Goal: Task Accomplishment & Management: Use online tool/utility

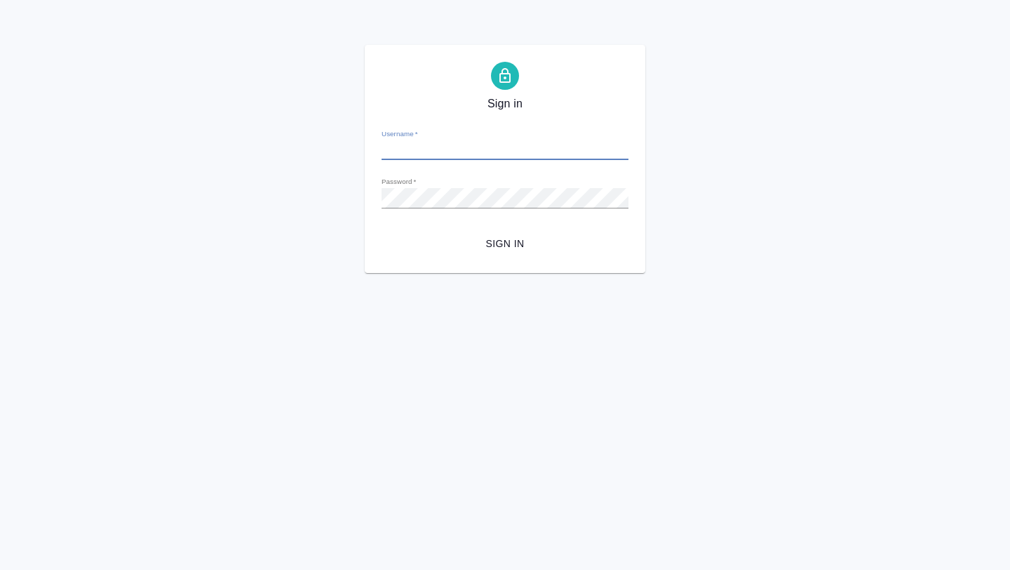
type input "a.borzova@awatera.com"
click at [509, 258] on div "Sign in Username   * a.borzova@awatera.com Password   * urlPath   * / Sign in" at bounding box center [505, 159] width 281 height 228
click at [509, 248] on span "Sign in" at bounding box center [505, 244] width 225 height 18
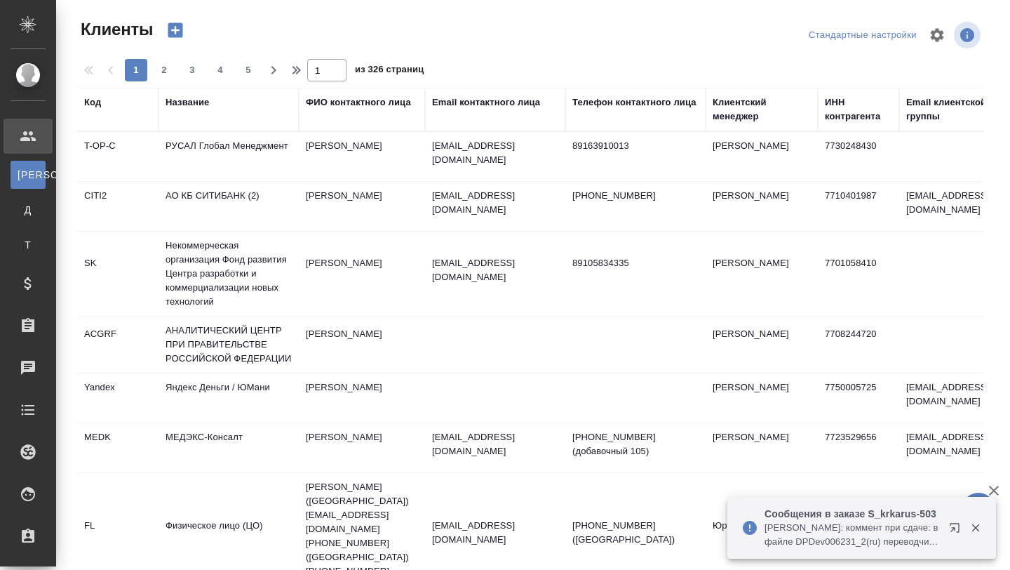
select select "RU"
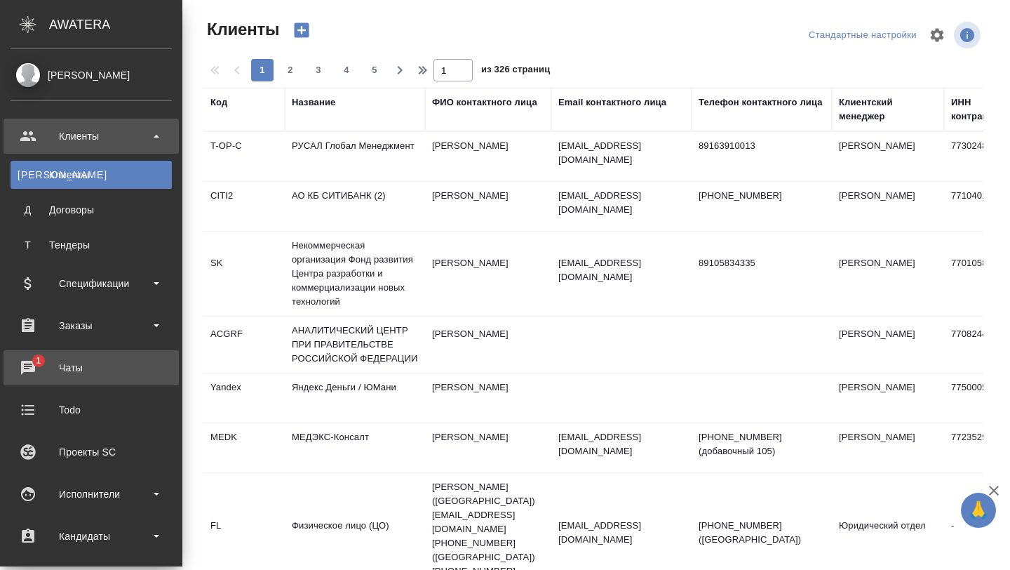
click at [39, 367] on div "Чаты" at bounding box center [91, 367] width 161 height 21
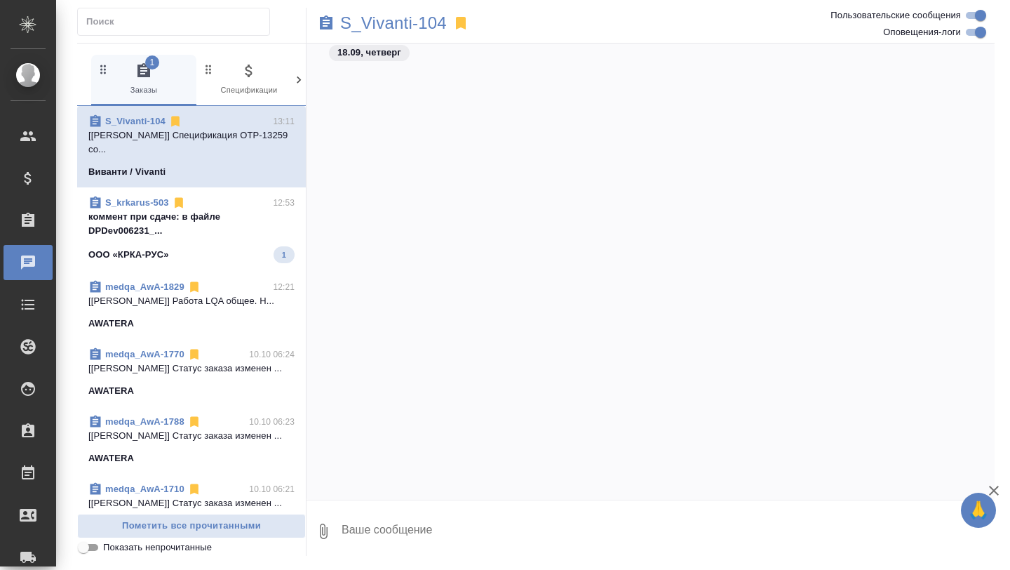
scroll to position [6845, 0]
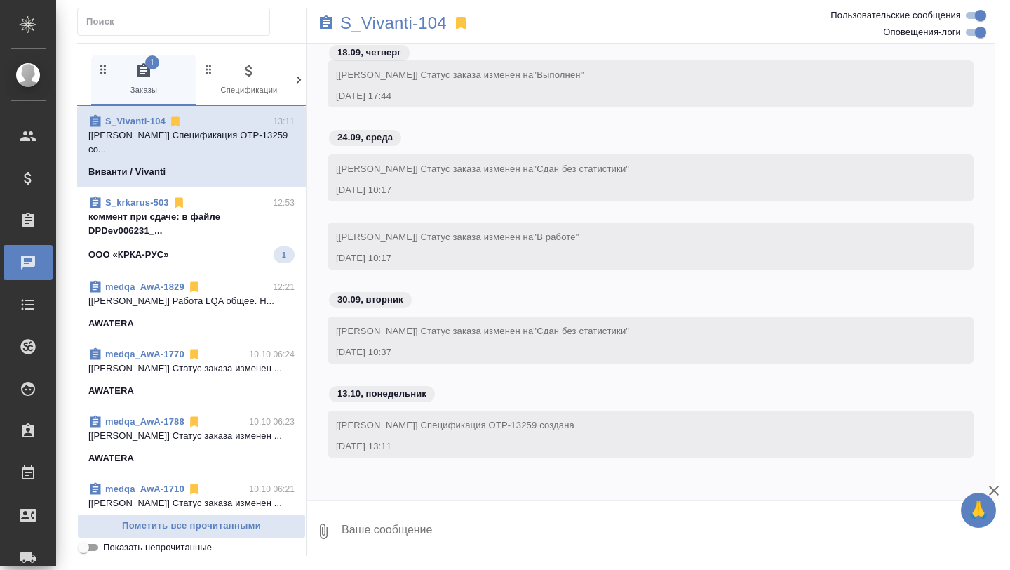
click at [218, 255] on div "ООО «КРКА-РУС» 1" at bounding box center [191, 254] width 206 height 17
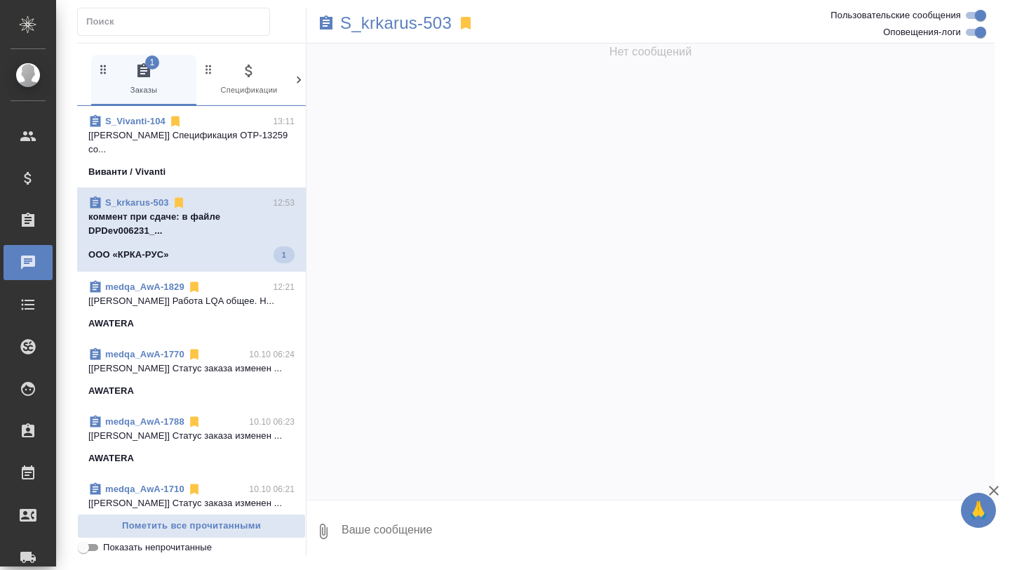
scroll to position [12403, 0]
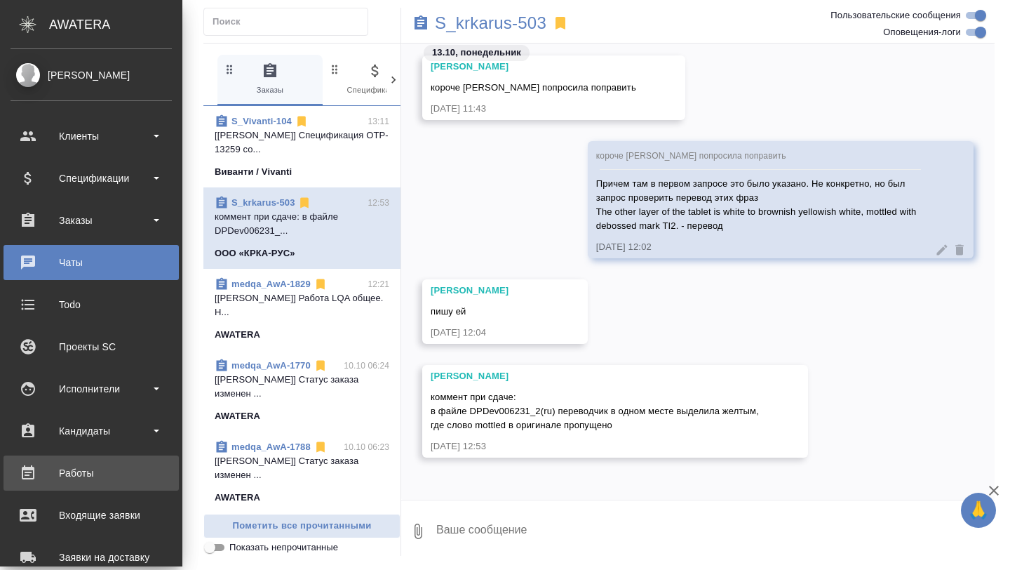
click at [79, 474] on div "Работы" at bounding box center [91, 472] width 161 height 21
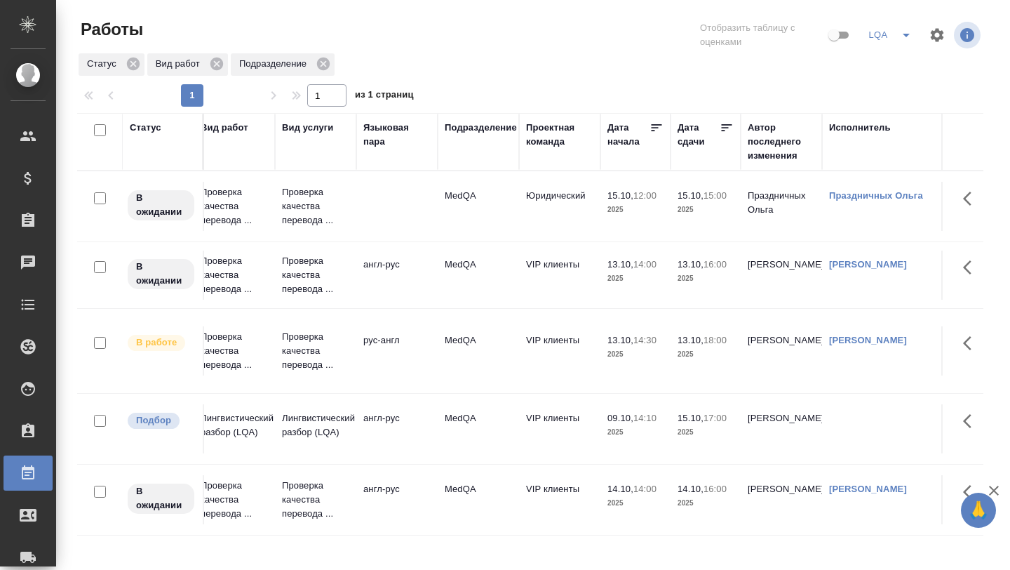
scroll to position [0, 175]
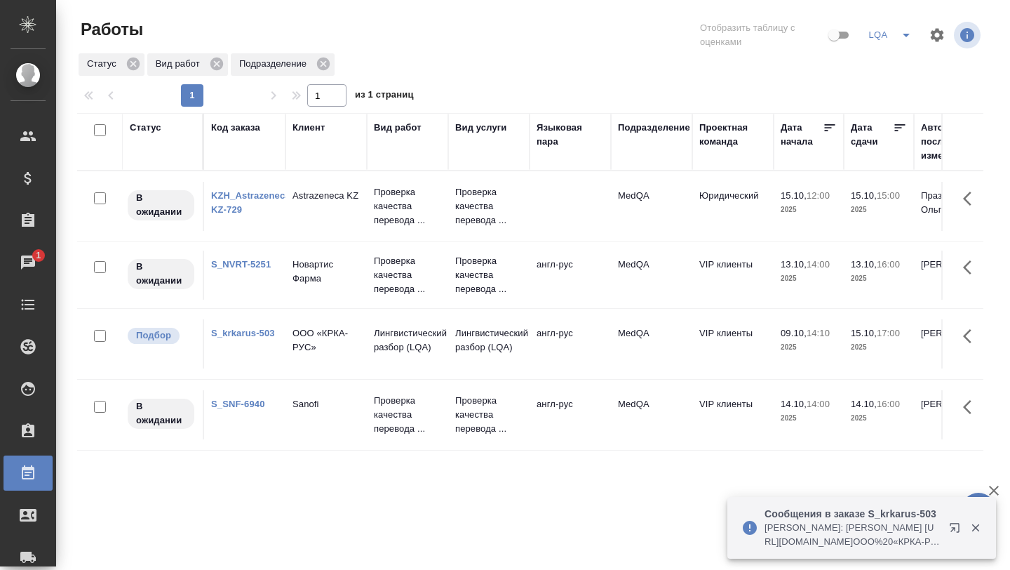
scroll to position [0, 178]
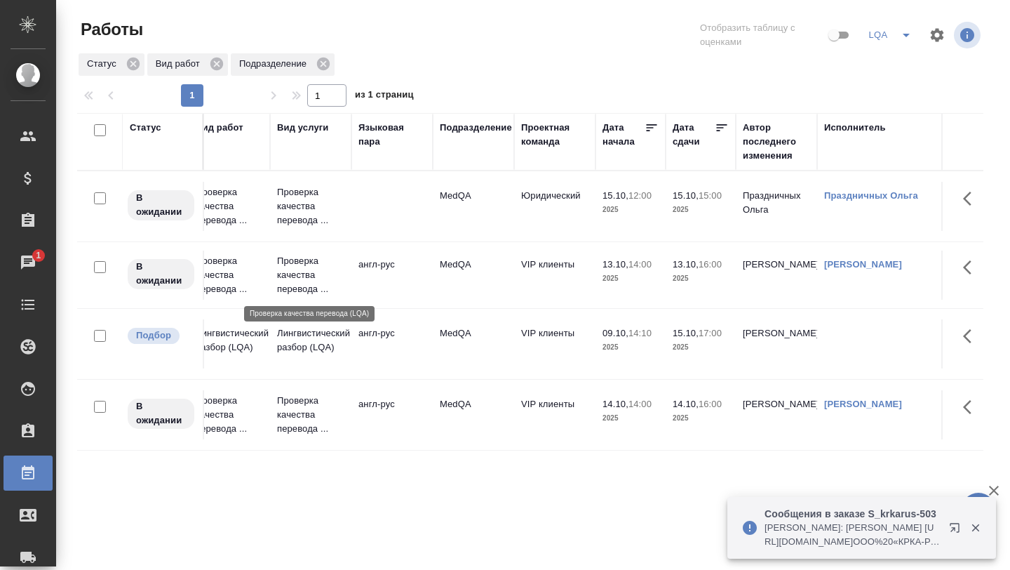
click at [344, 281] on p "Проверка качества перевода ..." at bounding box center [310, 275] width 67 height 42
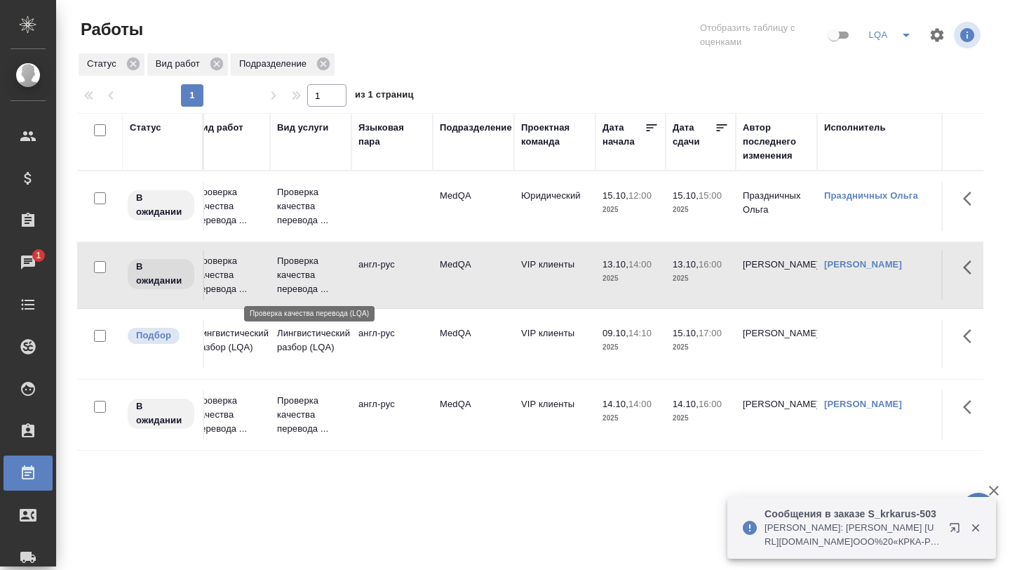
click at [344, 281] on p "Проверка качества перевода ..." at bounding box center [310, 275] width 67 height 42
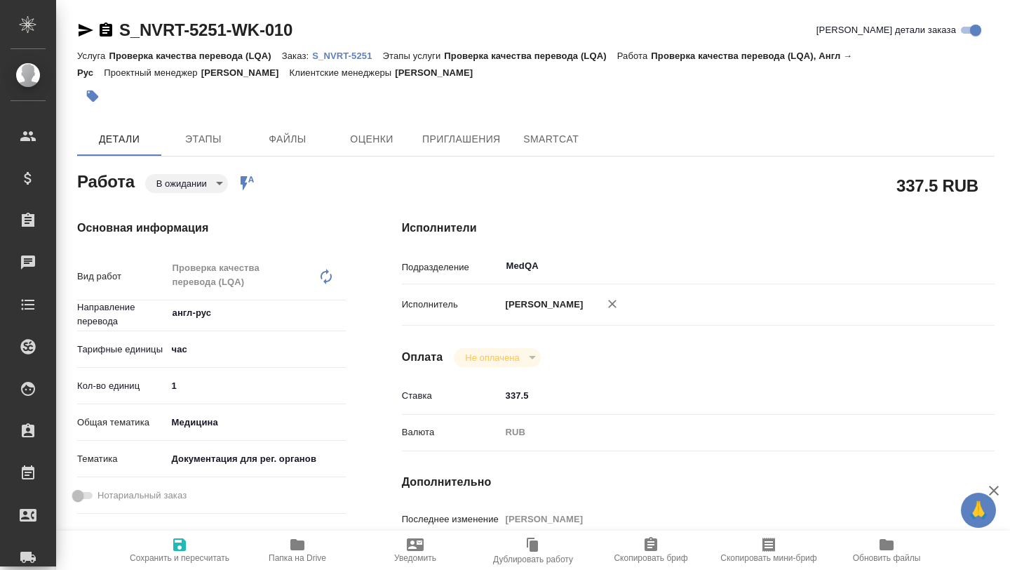
type textarea "x"
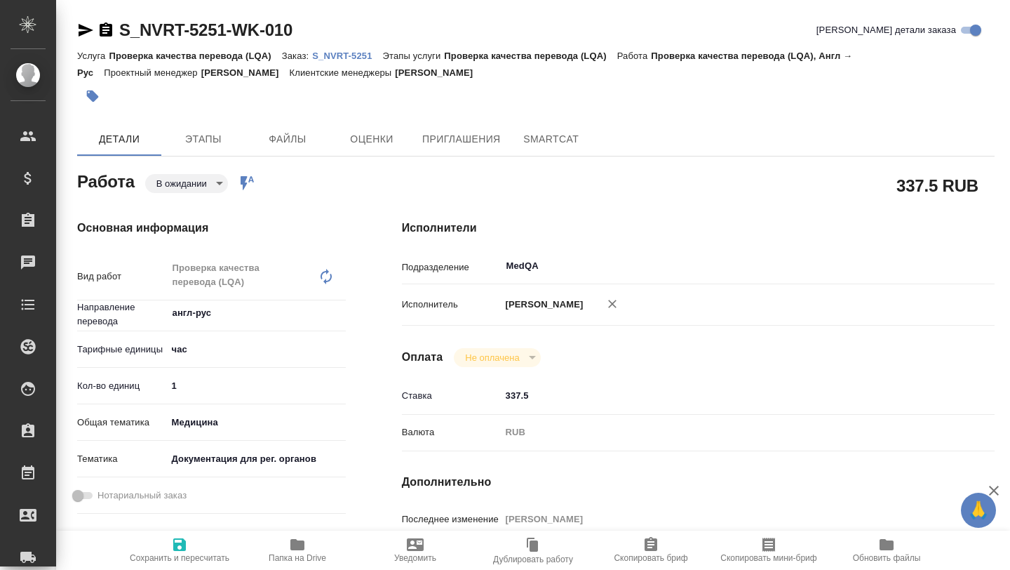
type textarea "x"
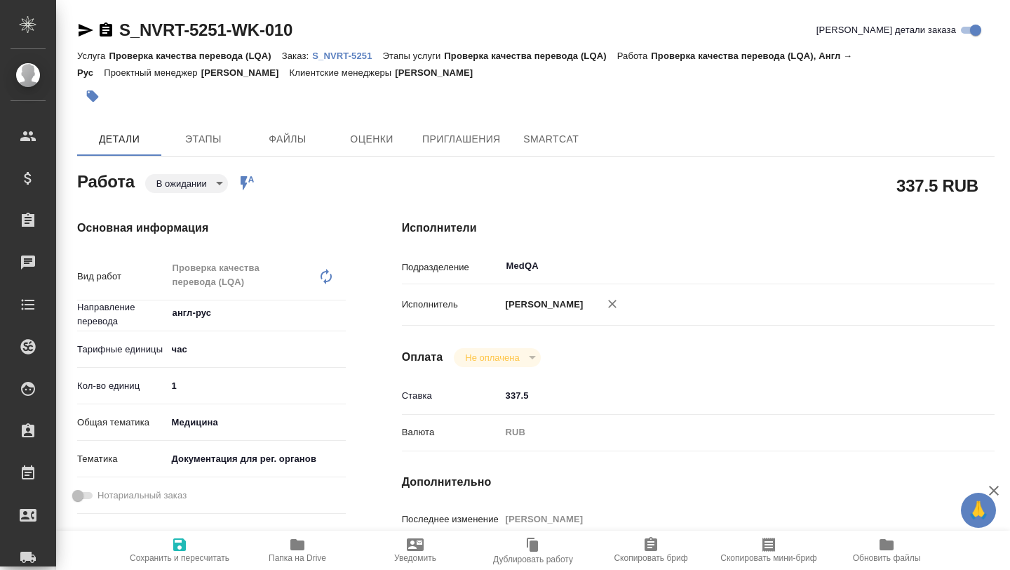
type textarea "x"
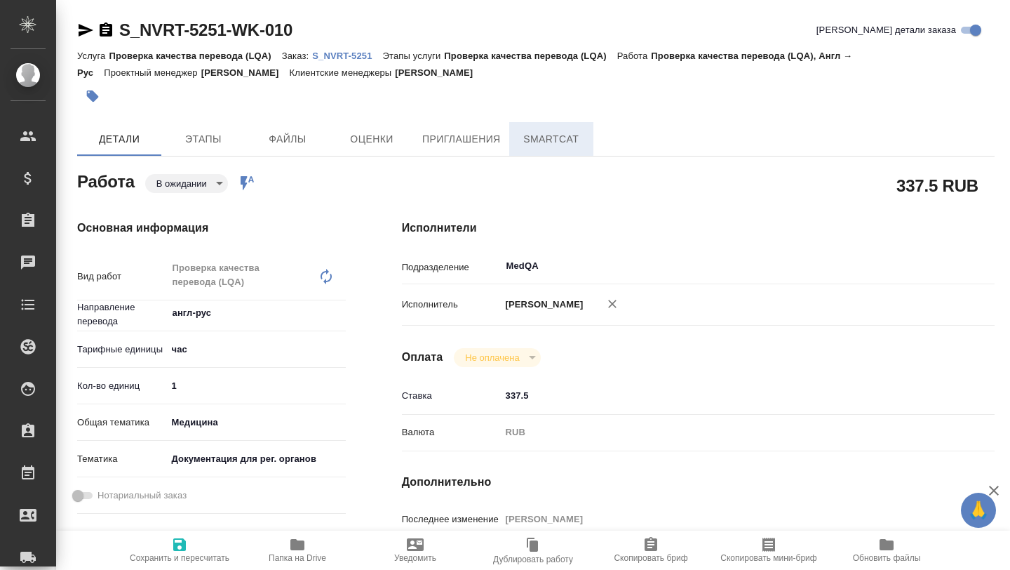
type textarea "x"
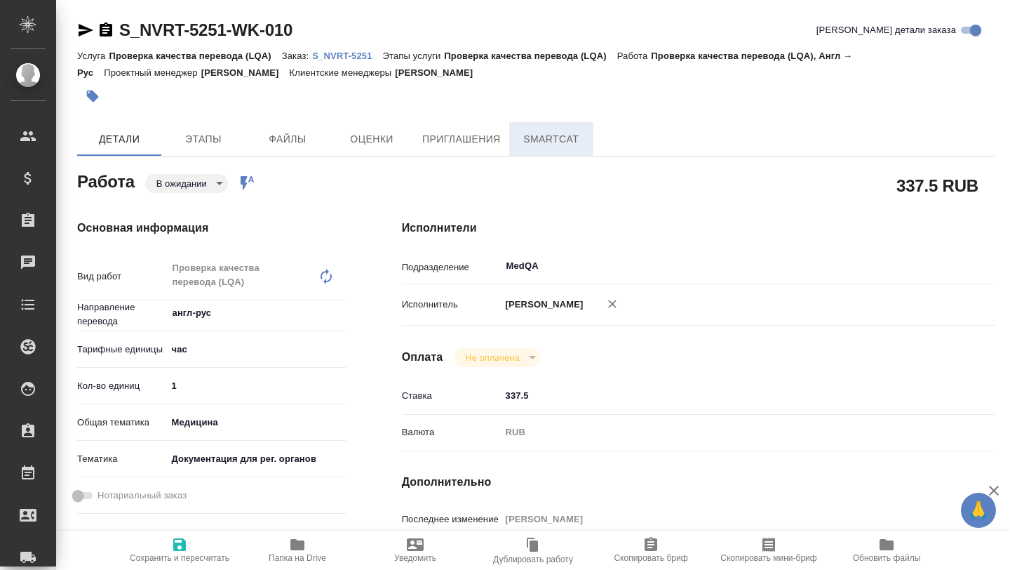
click at [527, 146] on span "SmartCat" at bounding box center [551, 140] width 67 height 18
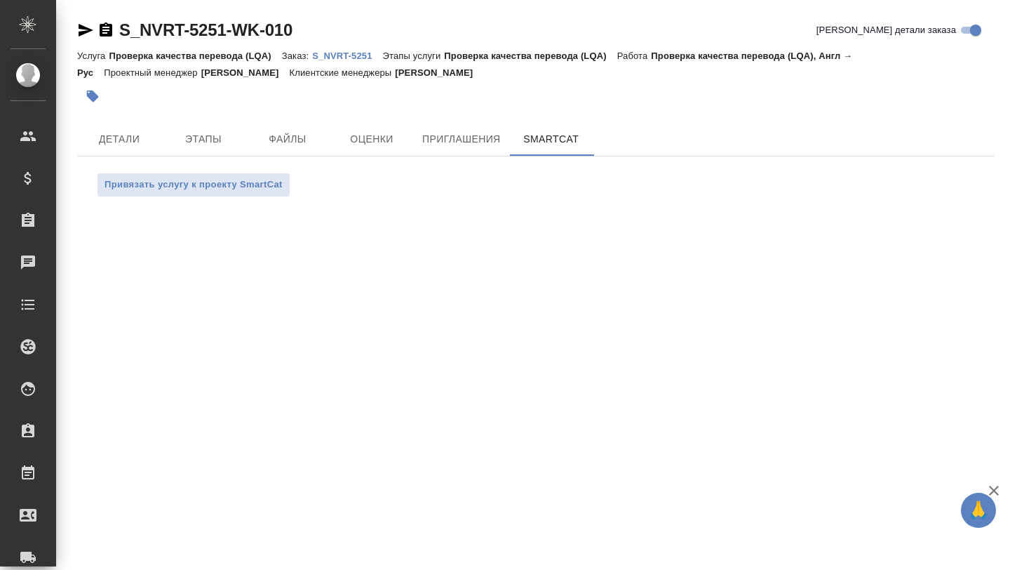
click at [347, 62] on div "Услуга Проверка качества перевода (LQA) Заказ: S_NVRT-5251 Этапы услуги Проверк…" at bounding box center [536, 64] width 918 height 34
click at [347, 59] on p "S_NVRT-5251" at bounding box center [347, 56] width 70 height 11
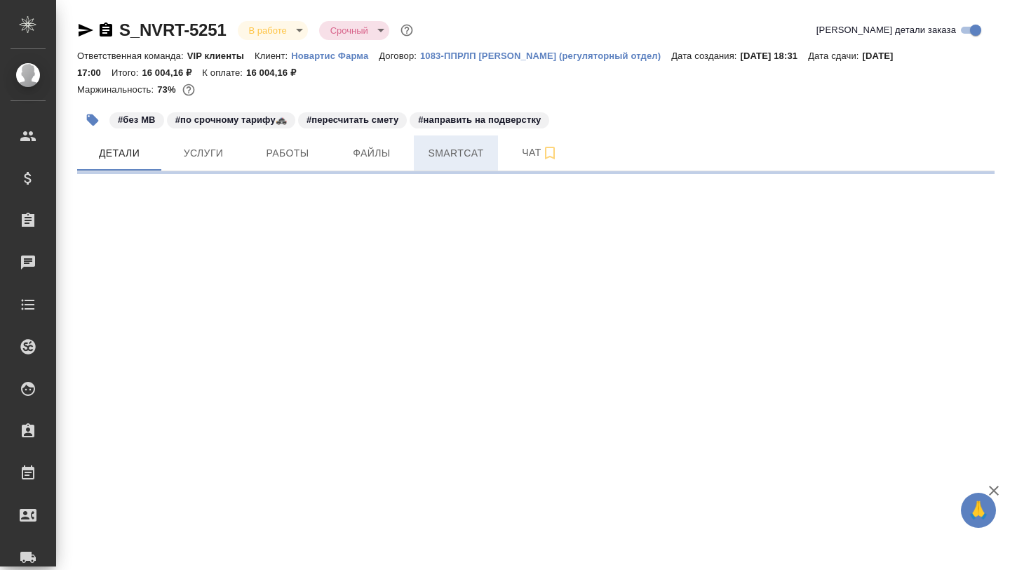
select select "RU"
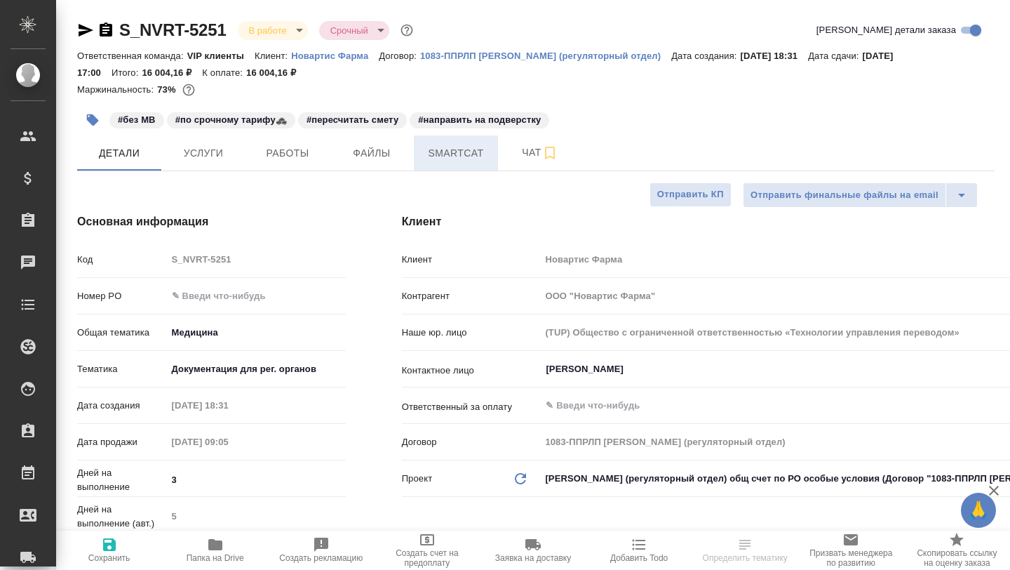
click at [456, 159] on span "Smartcat" at bounding box center [455, 154] width 67 height 18
type textarea "x"
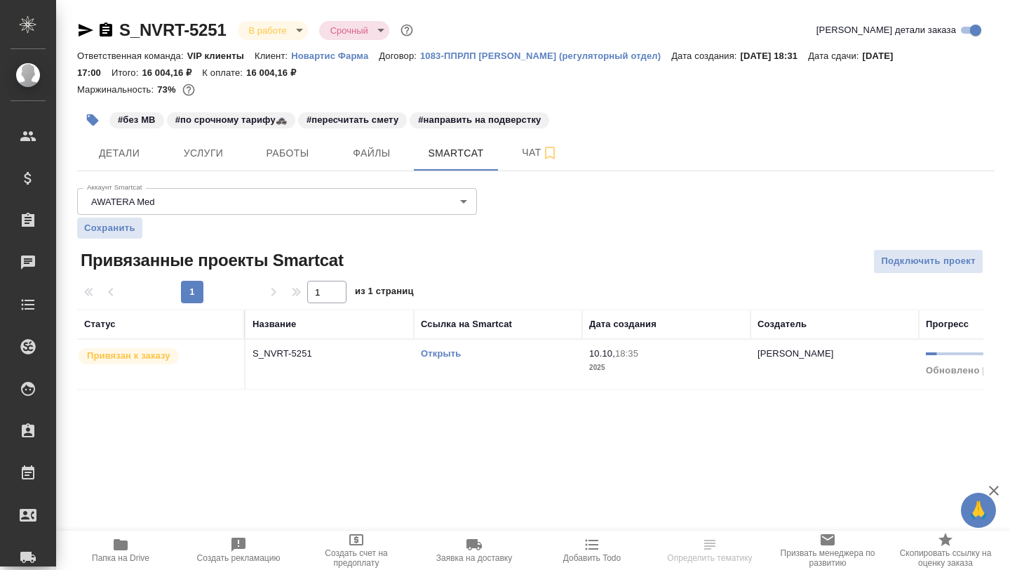
click at [433, 356] on link "Открыть" at bounding box center [441, 353] width 40 height 11
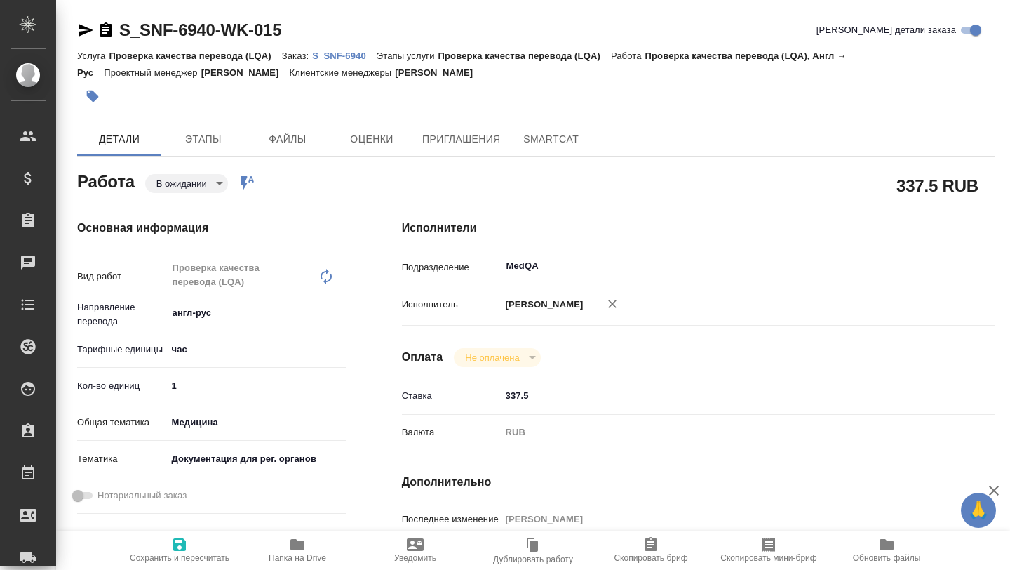
type textarea "x"
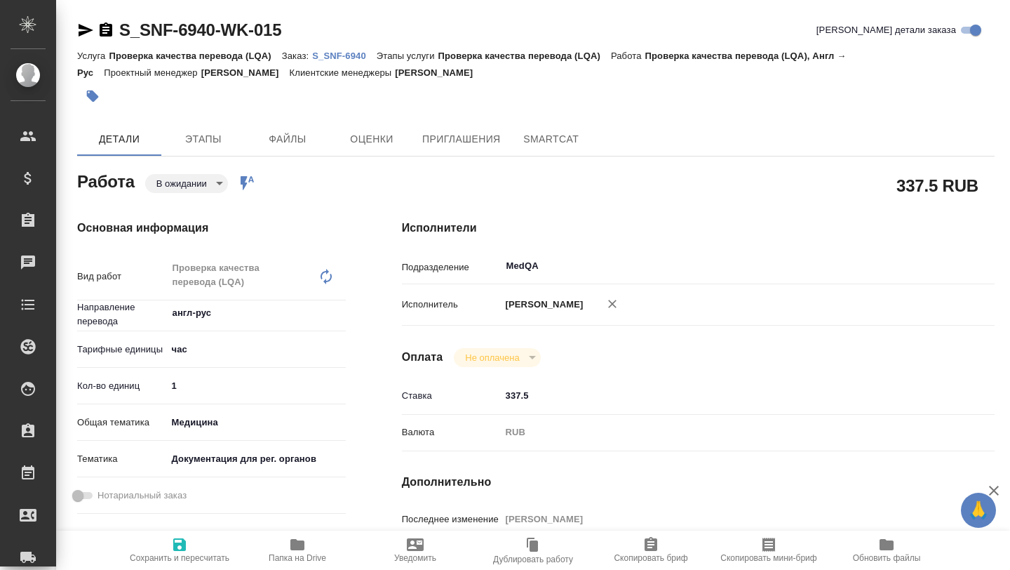
type textarea "x"
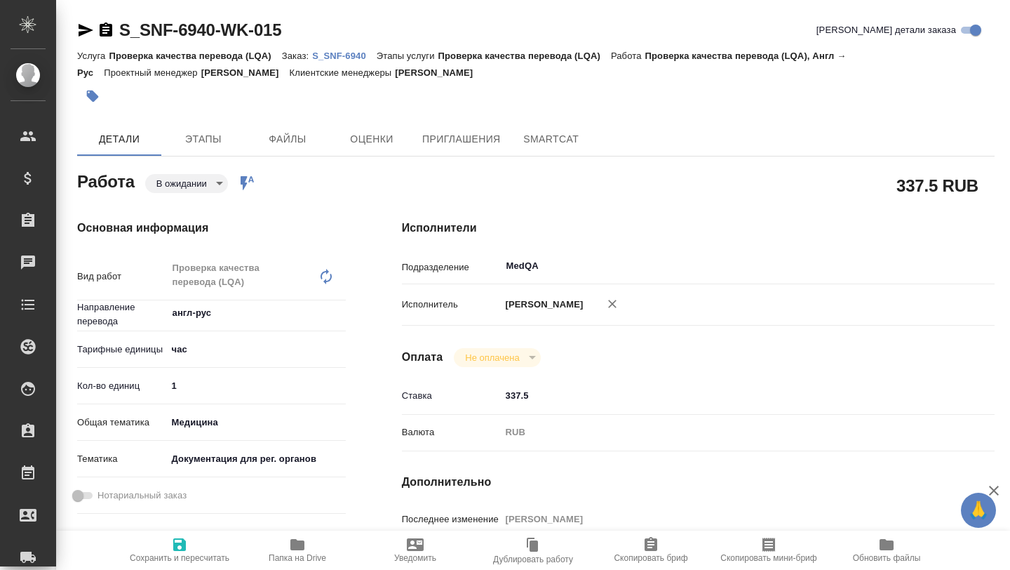
type textarea "x"
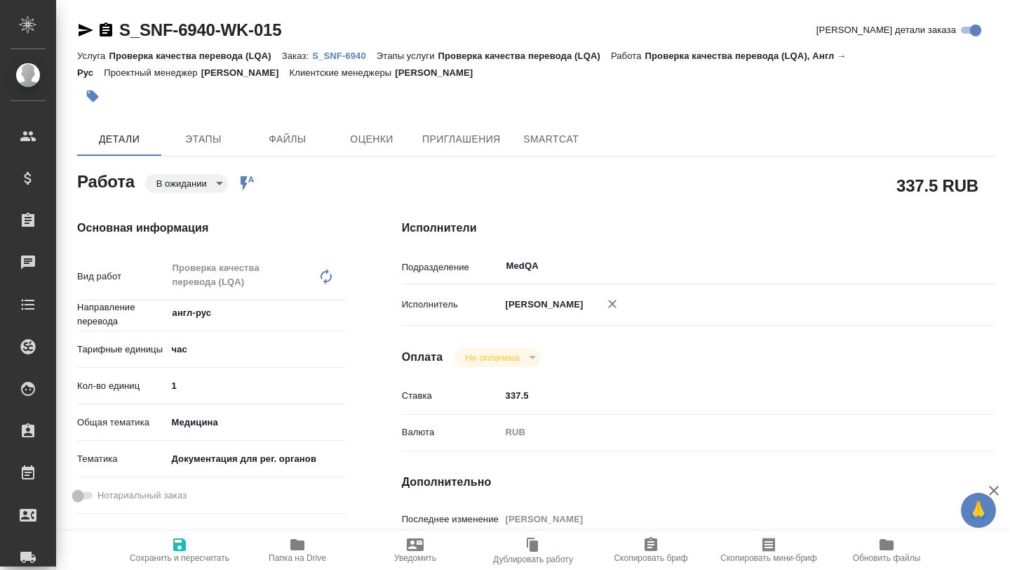
type textarea "x"
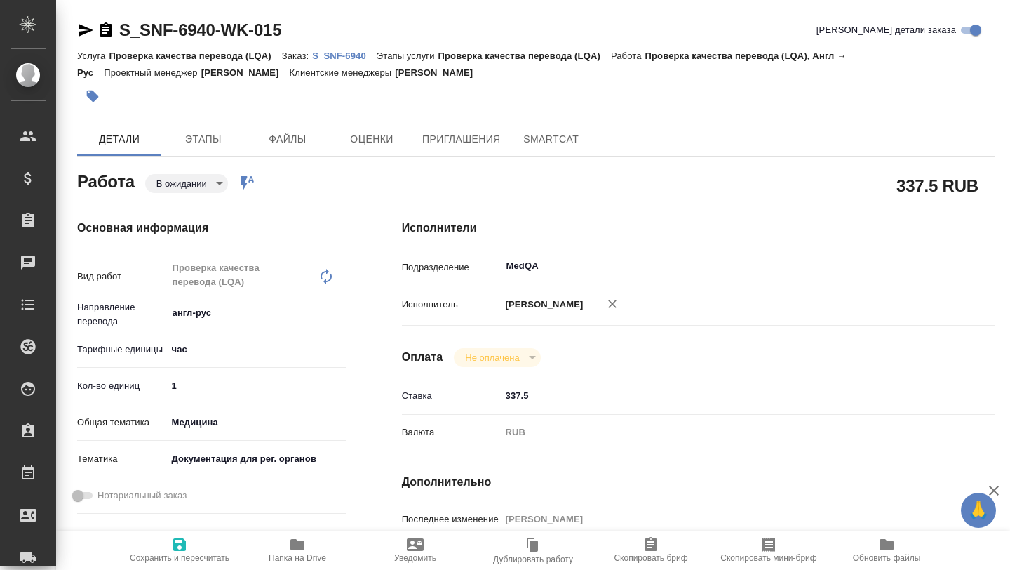
type textarea "x"
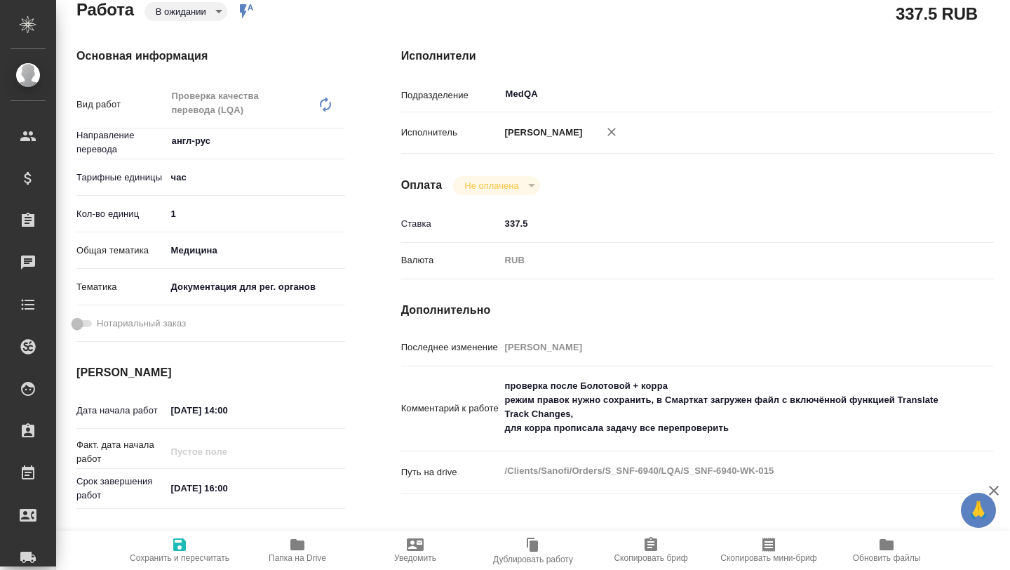
scroll to position [172, 2]
type textarea "x"
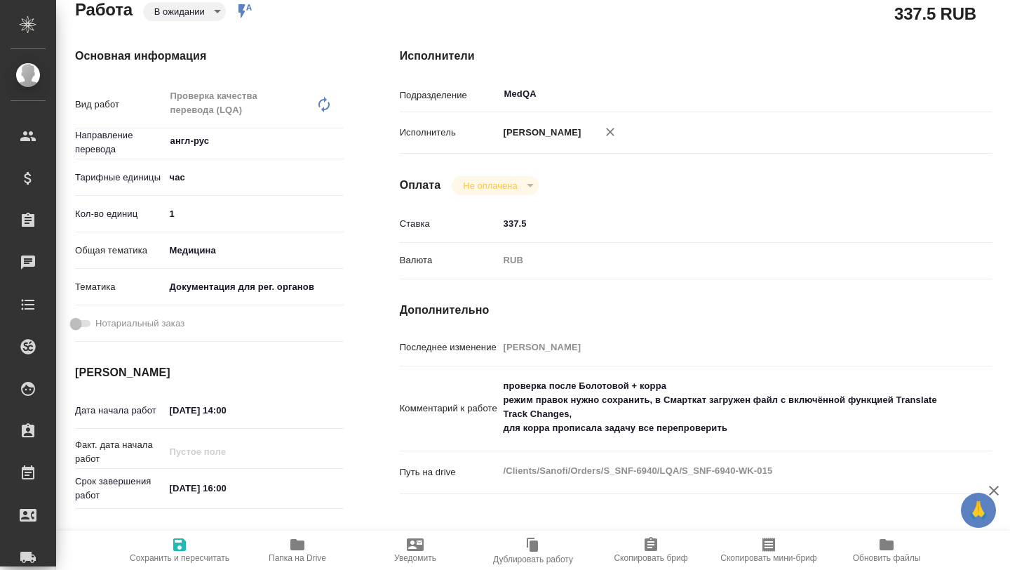
type textarea "x"
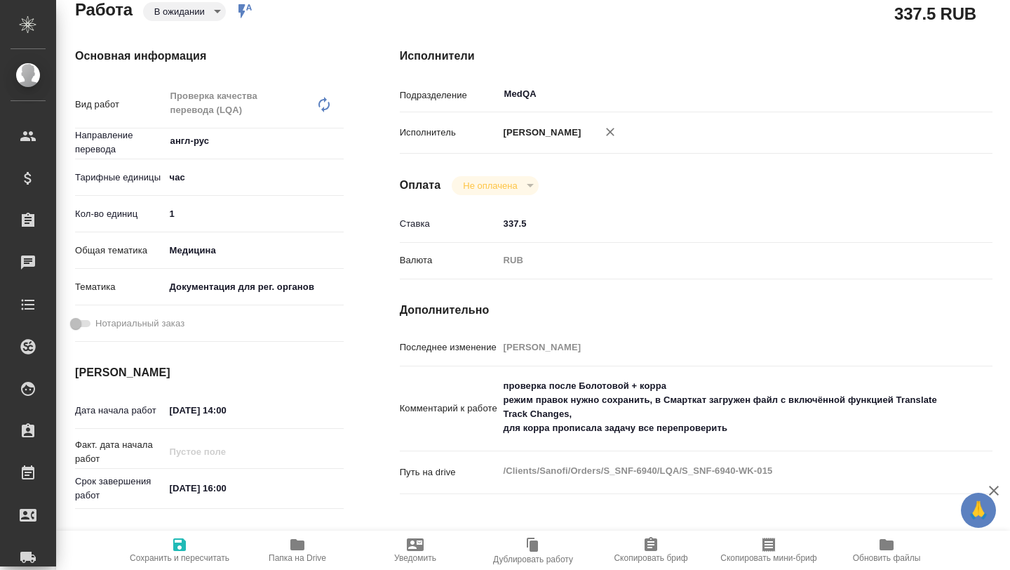
type textarea "x"
